Goal: Information Seeking & Learning: Learn about a topic

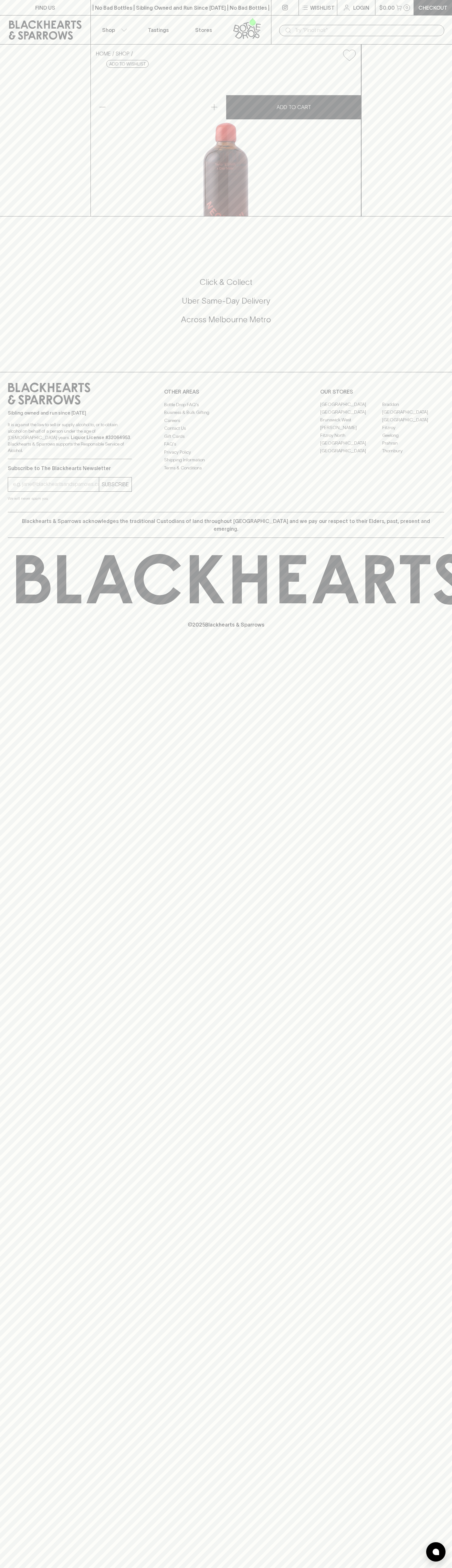
click at [397, 20] on div "​" at bounding box center [361, 30] width 181 height 29
click at [442, 875] on div "FIND US | No Bad Bottles | Sibling Owned and Run Since 2006 | No Bad Bottles | …" at bounding box center [226, 784] width 452 height 1568
click at [296, 1567] on html "FIND US | No Bad Bottles | Sibling Owned and Run Since 2006 | No Bad Bottles | …" at bounding box center [226, 784] width 452 height 1568
click at [9, 1234] on div "FIND US | No Bad Bottles | Sibling Owned and Run Since 2006 | No Bad Bottles | …" at bounding box center [226, 784] width 452 height 1568
